Goal: Check status: Check status

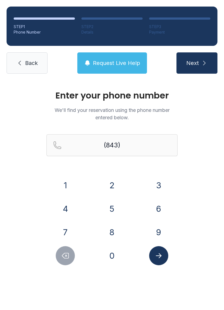
click at [68, 253] on icon "Delete number" at bounding box center [65, 256] width 8 height 8
click at [66, 253] on icon "Delete number" at bounding box center [65, 256] width 8 height 8
type input "(8"
click at [66, 253] on icon "Delete number" at bounding box center [65, 256] width 8 height 8
click at [116, 236] on button "8" at bounding box center [111, 232] width 19 height 19
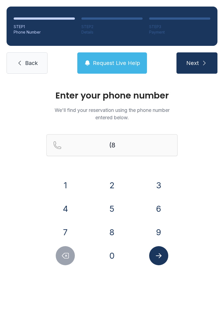
click at [116, 253] on button "0" at bounding box center [111, 255] width 19 height 19
click at [164, 184] on button "3" at bounding box center [158, 185] width 19 height 19
click at [112, 188] on button "2" at bounding box center [111, 185] width 19 height 19
click at [70, 212] on button "4" at bounding box center [65, 208] width 19 height 19
click at [161, 185] on button "3" at bounding box center [158, 185] width 19 height 19
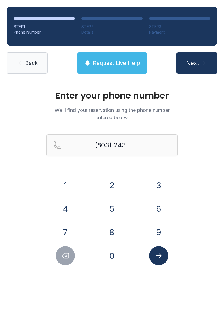
click at [163, 207] on button "6" at bounding box center [158, 208] width 19 height 19
click at [158, 233] on button "9" at bounding box center [158, 232] width 19 height 19
click at [71, 190] on button "1" at bounding box center [65, 185] width 19 height 19
click at [115, 211] on button "5" at bounding box center [111, 208] width 19 height 19
type input "[PHONE_NUMBER]"
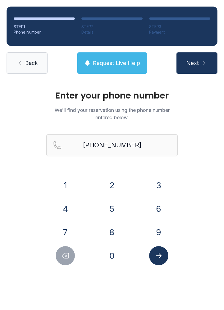
click at [160, 255] on icon "Submit lookup form" at bounding box center [158, 255] width 6 height 5
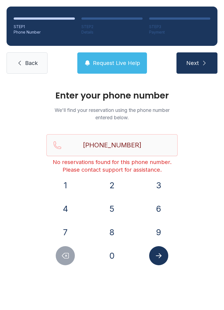
click at [32, 70] on link "Back" at bounding box center [27, 62] width 41 height 21
